Goal: Information Seeking & Learning: Learn about a topic

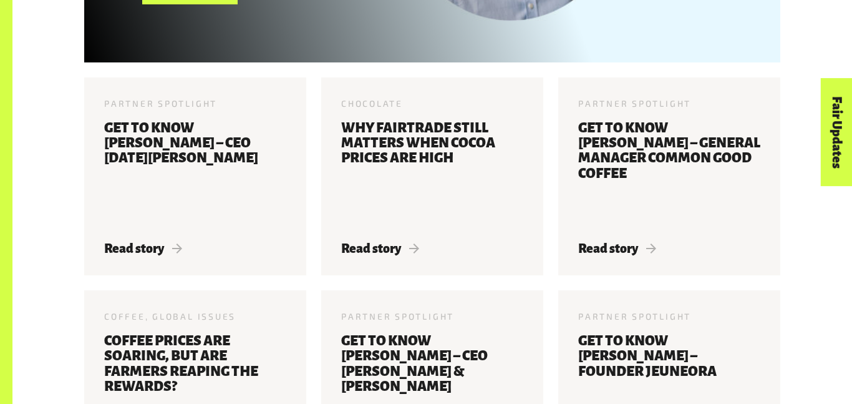
scroll to position [1531, 0]
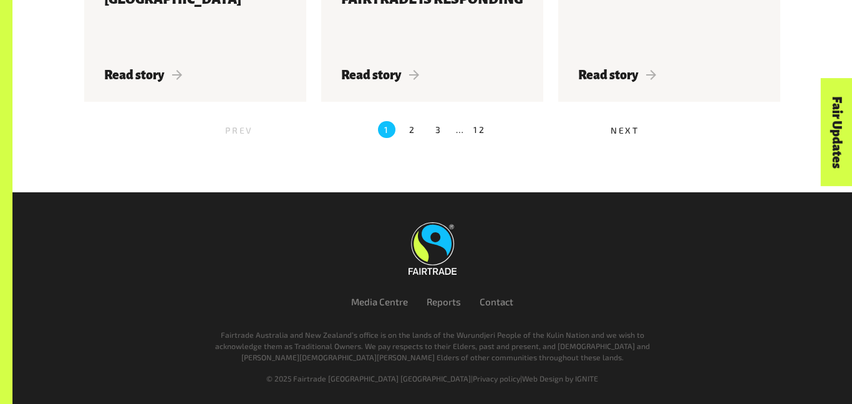
click at [624, 133] on span "Next" at bounding box center [625, 130] width 29 height 11
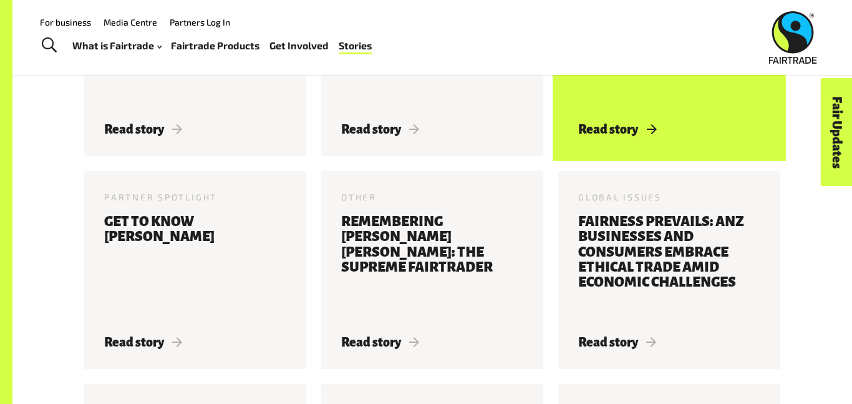
click at [618, 122] on div "Other, Workplaces [DATE] Three ideas to make the most of your Fairtrade partner…" at bounding box center [432, 171] width 711 height 851
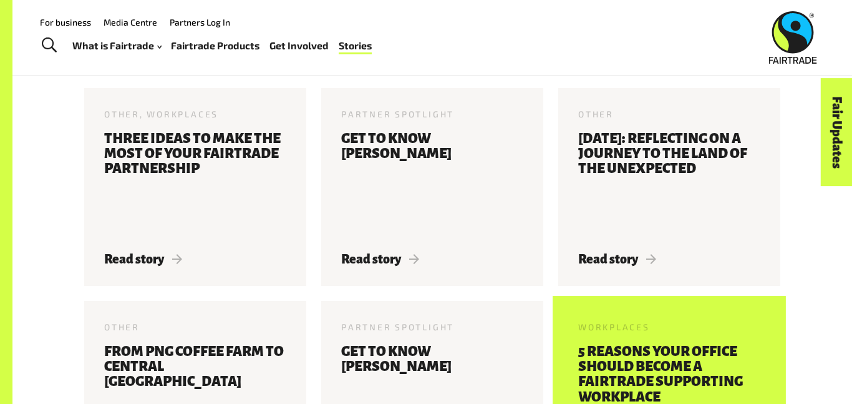
scroll to position [394, 0]
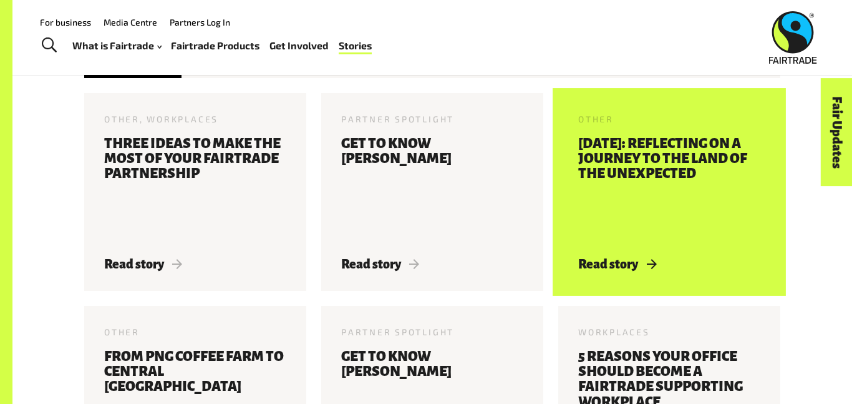
click at [725, 202] on h3 "[DATE]: Reflecting on a Journey to the Land of the Unexpected" at bounding box center [669, 189] width 182 height 106
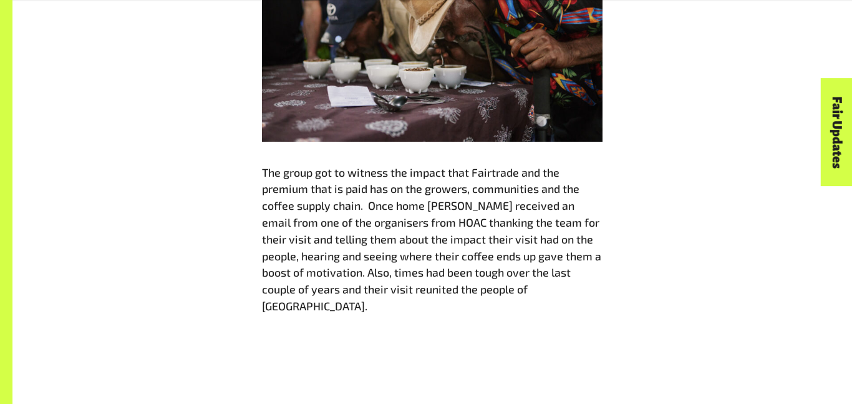
scroll to position [1467, 0]
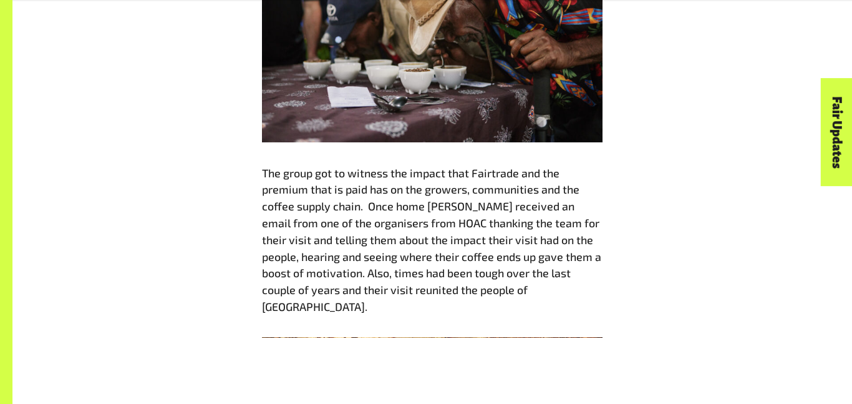
click at [506, 234] on span "The group got to witness the impact that Fairtrade and the premium that is paid…" at bounding box center [431, 239] width 339 height 147
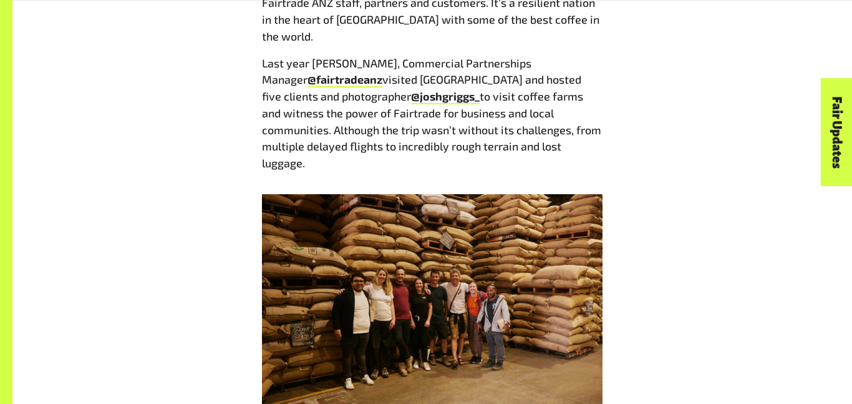
scroll to position [691, 0]
